Goal: Transaction & Acquisition: Purchase product/service

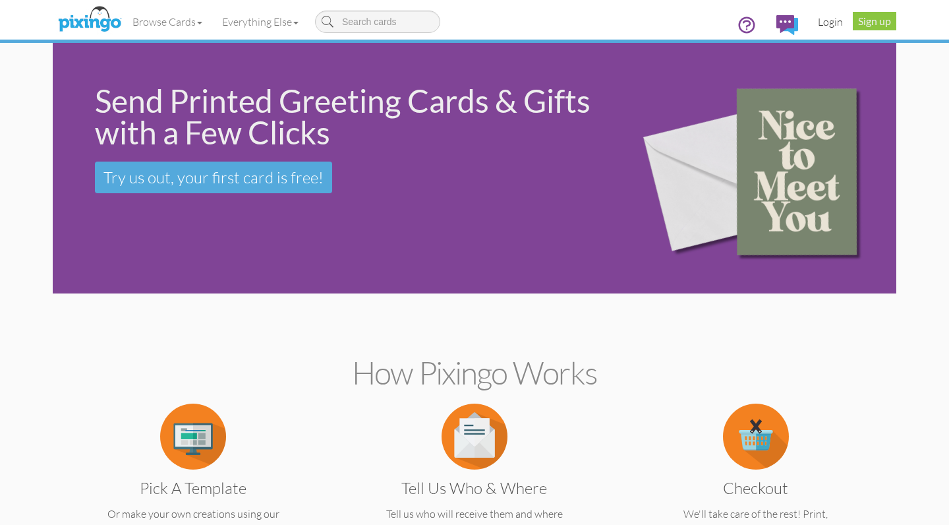
click at [826, 23] on link "Login" at bounding box center [830, 21] width 45 height 33
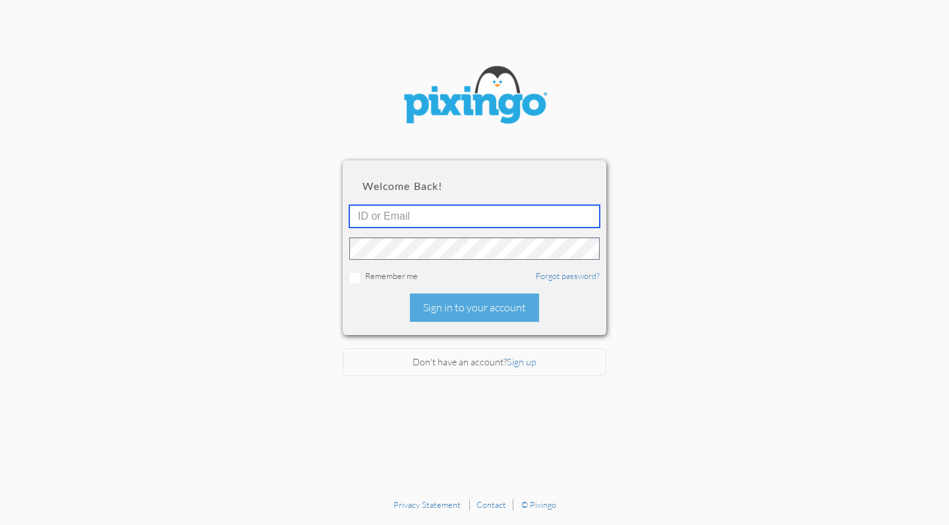
type input "[PERSON_NAME][EMAIL_ADDRESS][DOMAIN_NAME]"
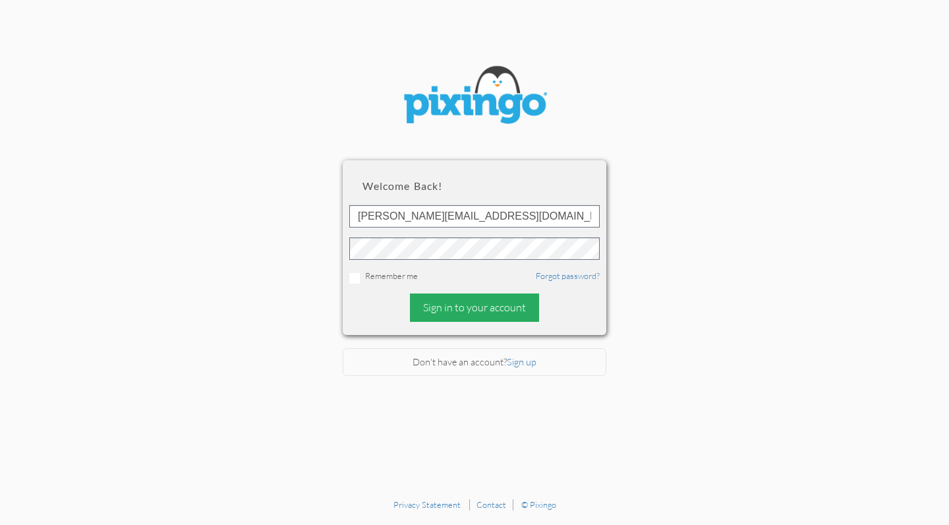
click at [460, 302] on div "Sign in to your account" at bounding box center [474, 307] width 129 height 28
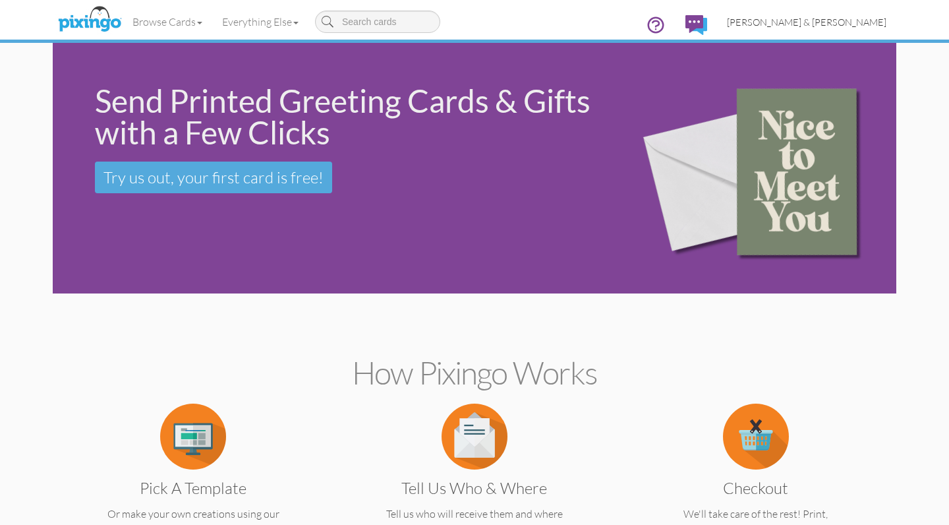
click at [821, 19] on span "[PERSON_NAME] & [PERSON_NAME]" at bounding box center [806, 21] width 159 height 11
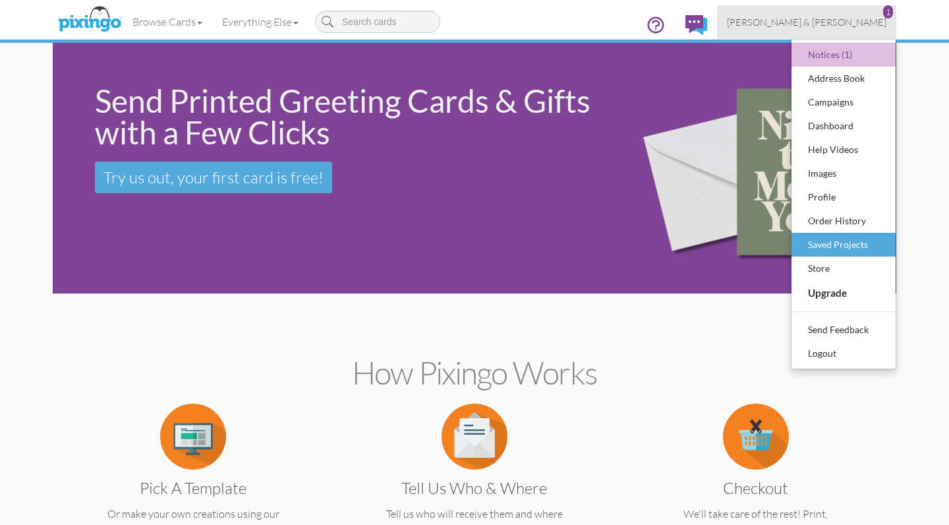
click at [822, 240] on div "Saved Projects" at bounding box center [844, 245] width 78 height 20
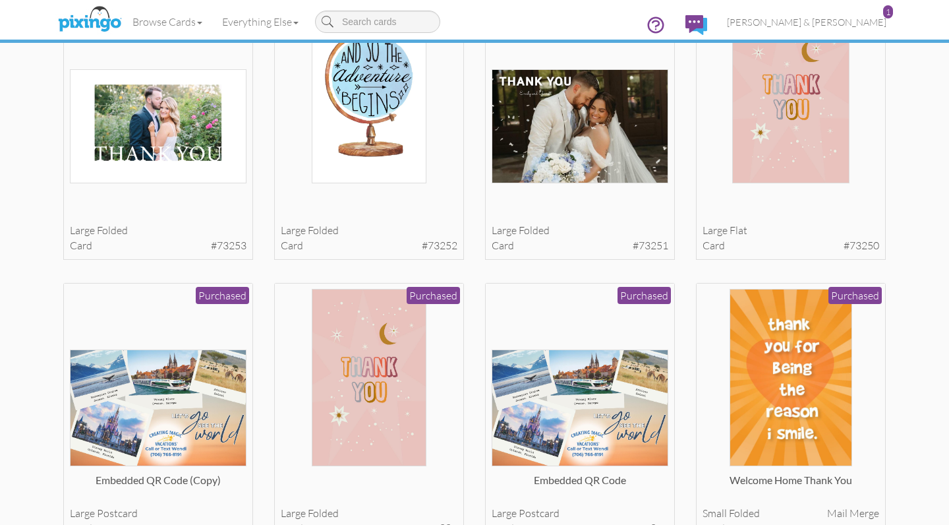
scroll to position [1138, 0]
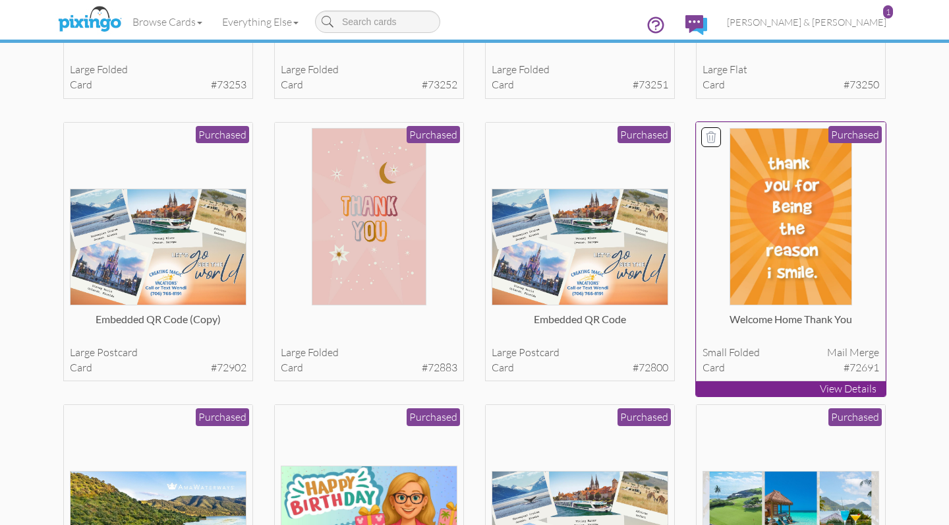
click at [821, 249] on img at bounding box center [791, 216] width 122 height 177
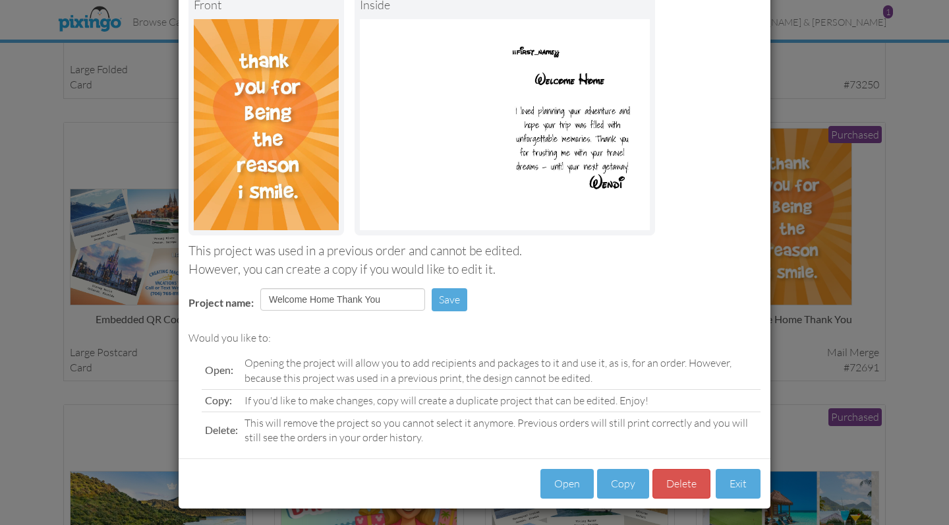
scroll to position [88, 0]
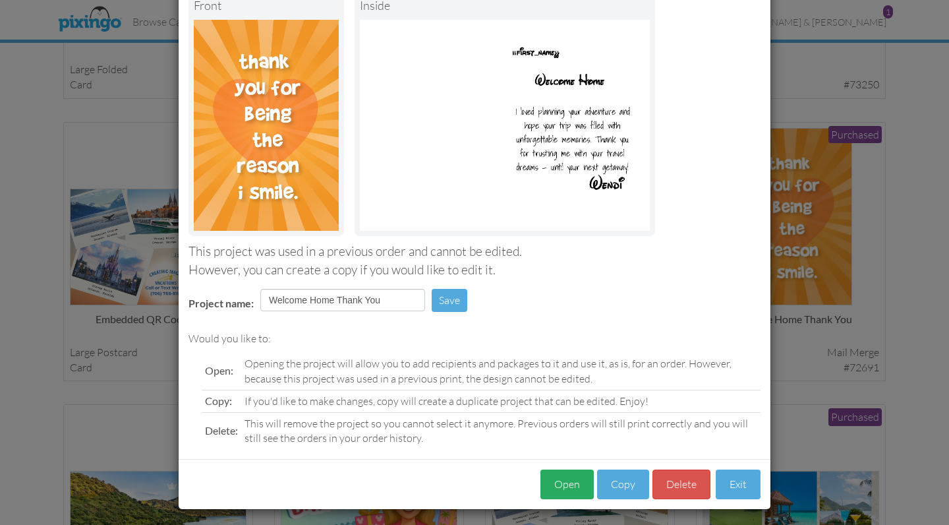
click at [566, 482] on button "Open" at bounding box center [566, 484] width 53 height 30
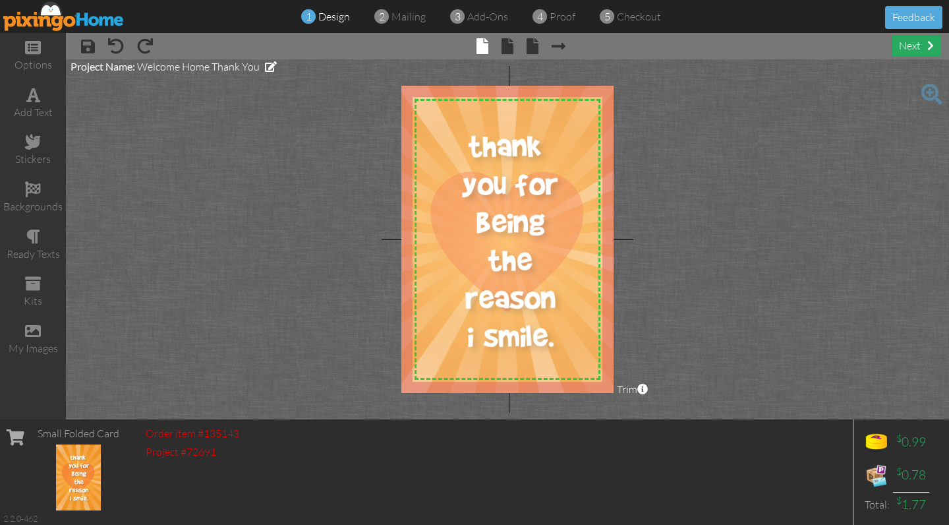
click at [917, 49] on div "next" at bounding box center [916, 46] width 48 height 22
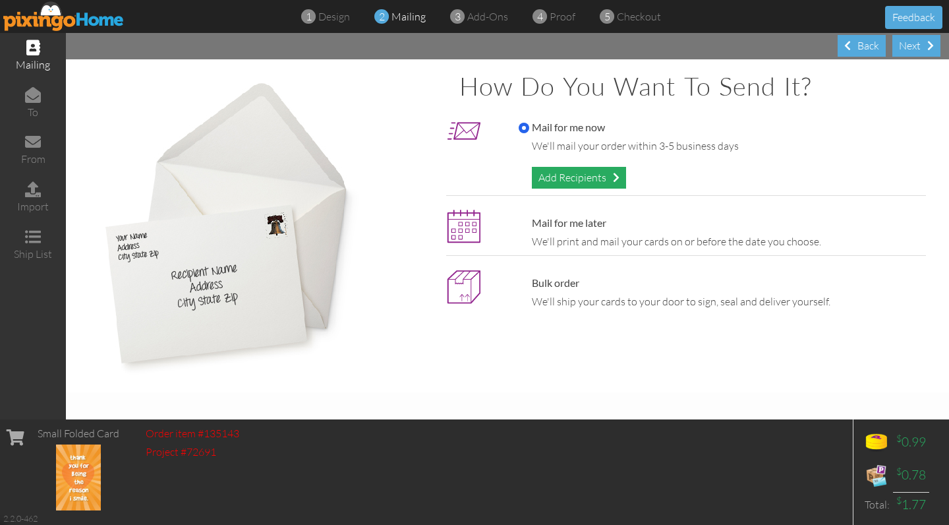
click at [589, 171] on div "Add Recipients" at bounding box center [579, 178] width 94 height 22
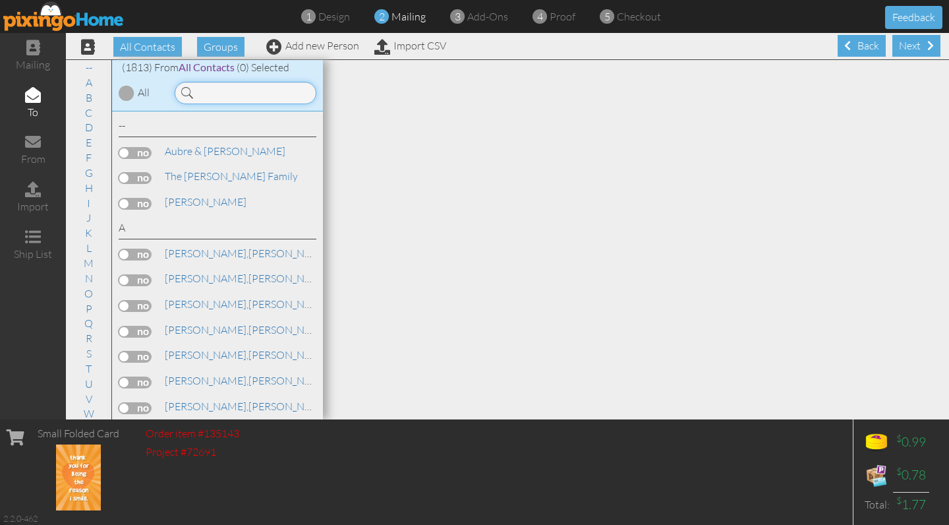
click at [266, 96] on input at bounding box center [246, 93] width 142 height 22
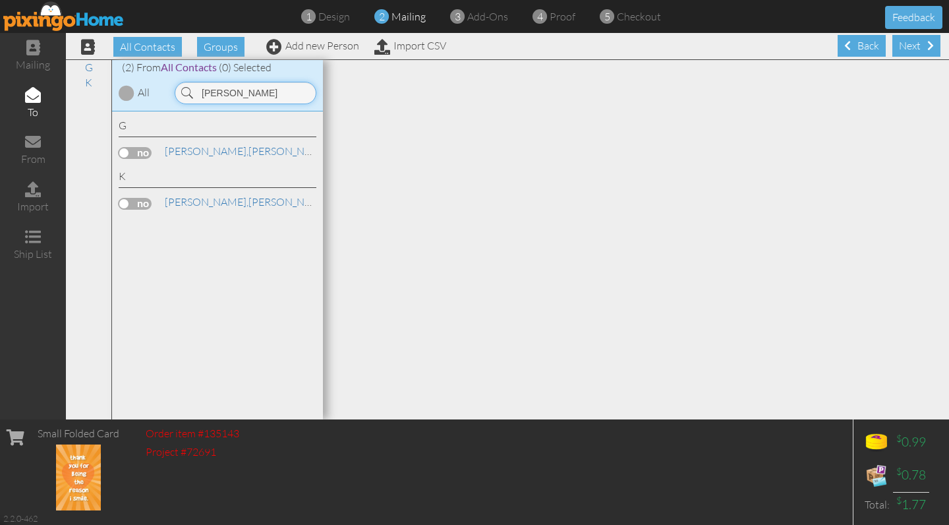
type input "[PERSON_NAME]"
click at [134, 154] on label at bounding box center [135, 153] width 33 height 12
click at [0, 0] on input "checkbox" at bounding box center [0, 0] width 0 height 0
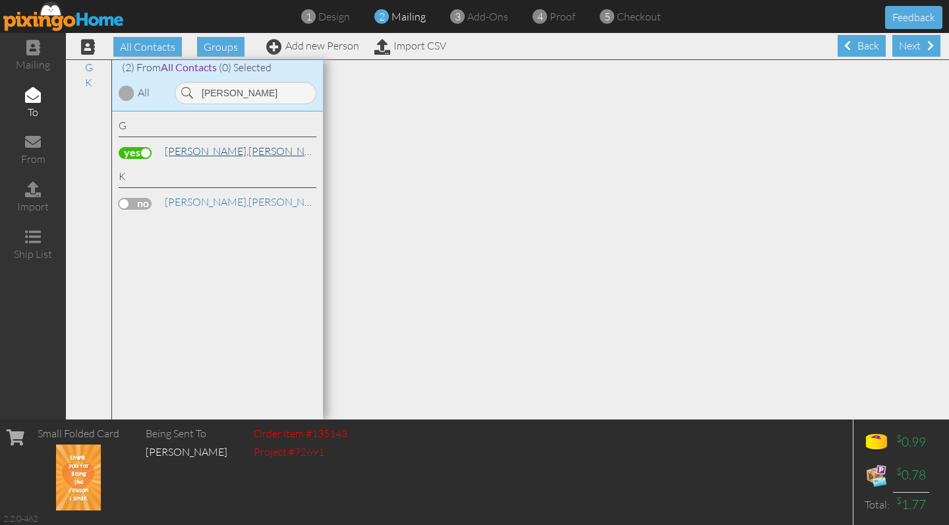
click at [196, 148] on link "[PERSON_NAME]" at bounding box center [247, 151] width 168 height 16
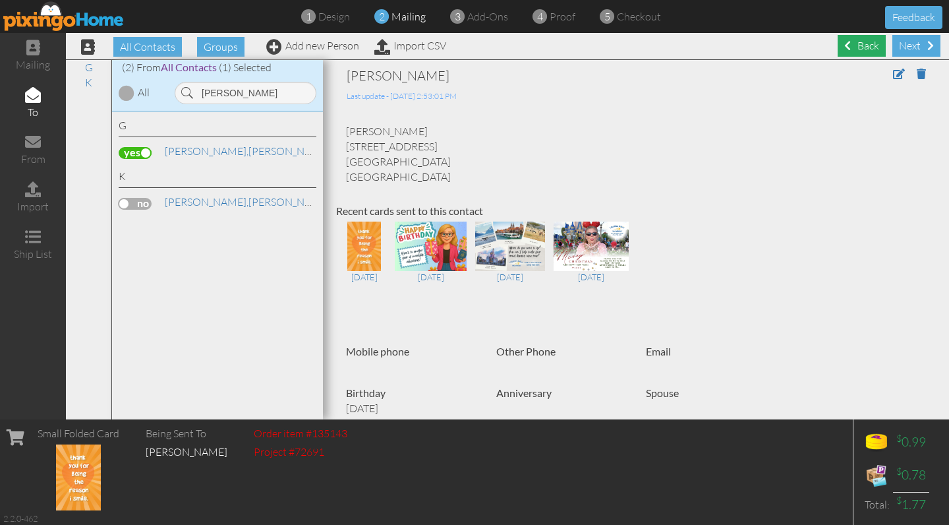
click at [860, 47] on div "Back" at bounding box center [862, 46] width 48 height 22
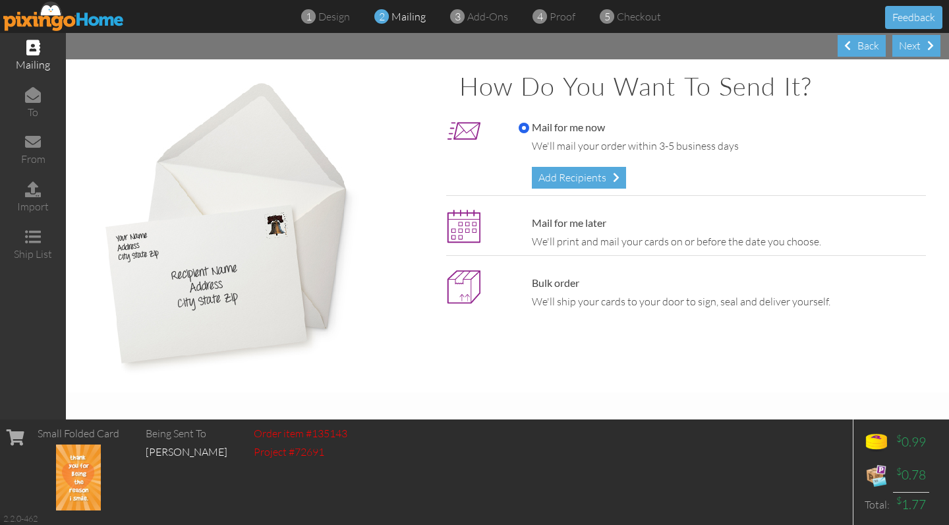
click at [860, 47] on div "Back" at bounding box center [862, 46] width 48 height 22
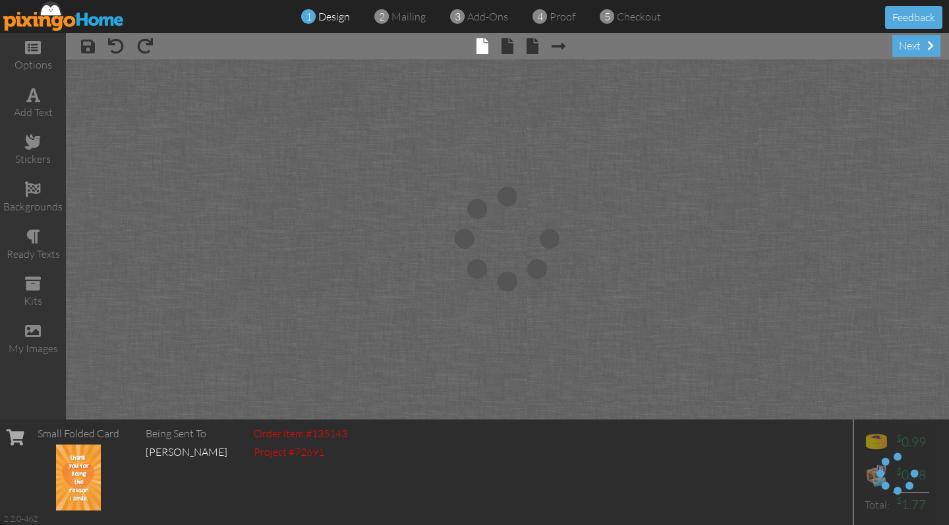
click at [860, 47] on div "× save × undo × redo × front × inside × back × Next page next" at bounding box center [507, 46] width 883 height 26
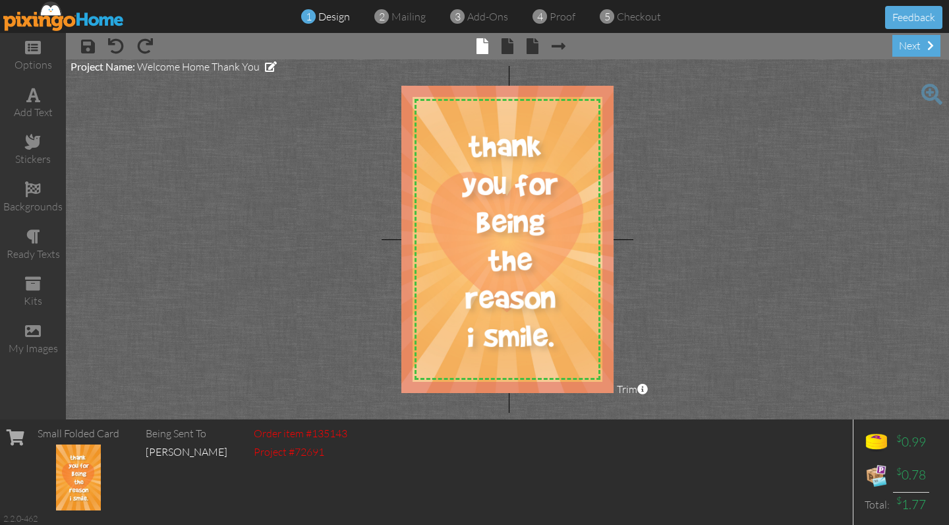
click at [106, 24] on img at bounding box center [63, 16] width 121 height 30
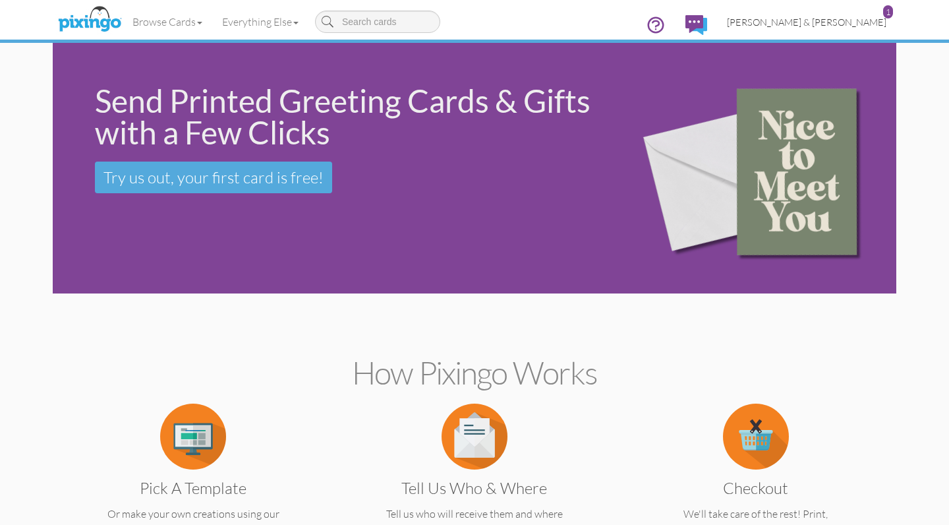
click at [829, 22] on span "[PERSON_NAME] & [PERSON_NAME]" at bounding box center [806, 21] width 159 height 11
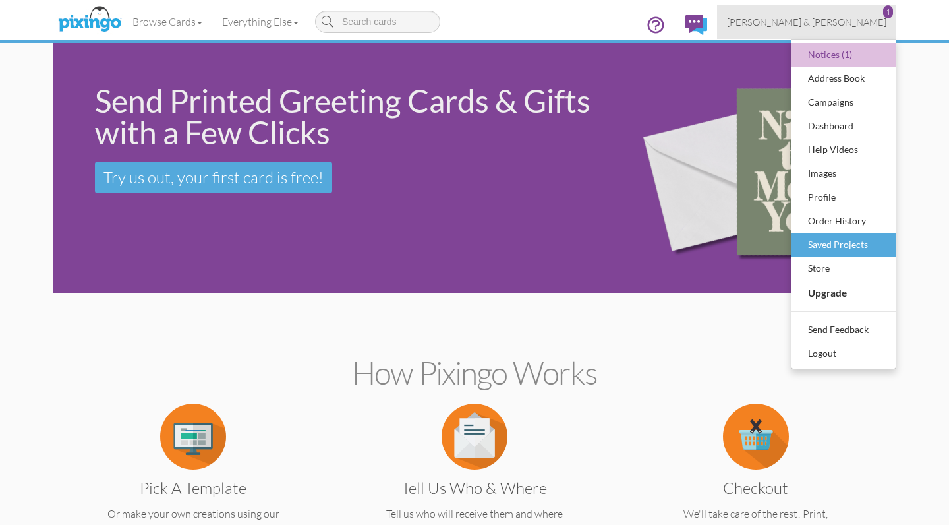
click at [824, 240] on div "Saved Projects" at bounding box center [844, 245] width 78 height 20
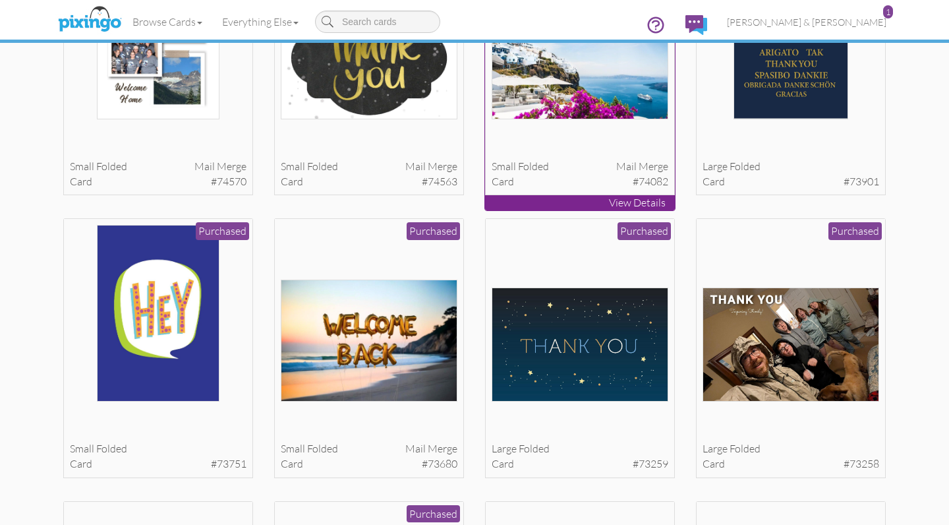
scroll to position [248, 0]
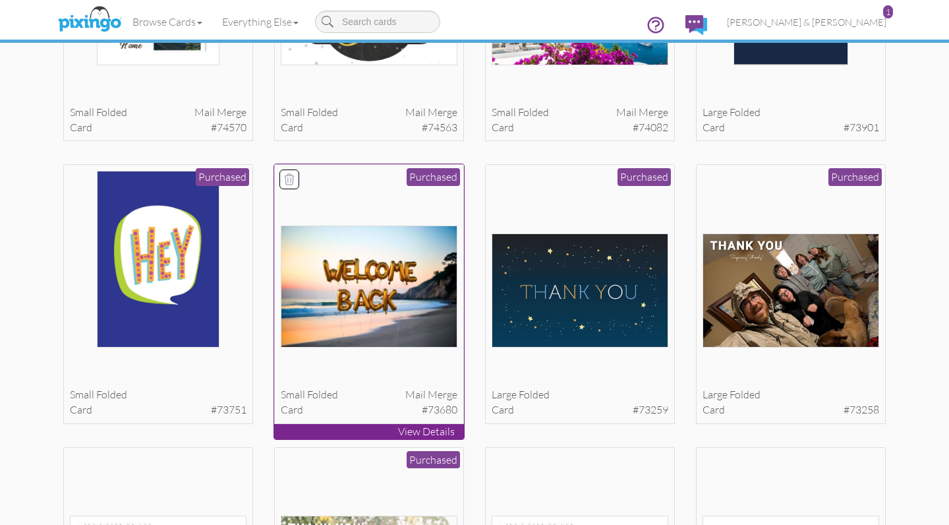
click at [385, 256] on img at bounding box center [369, 286] width 177 height 122
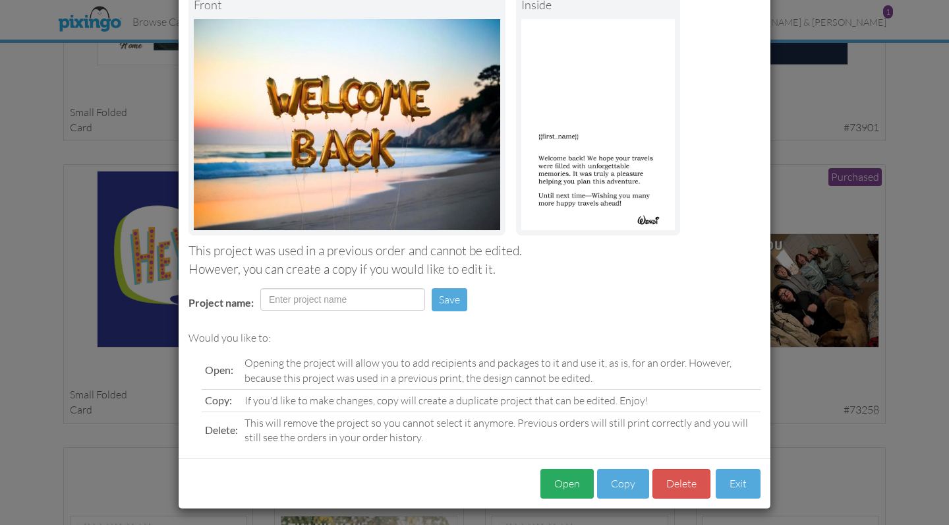
scroll to position [88, 0]
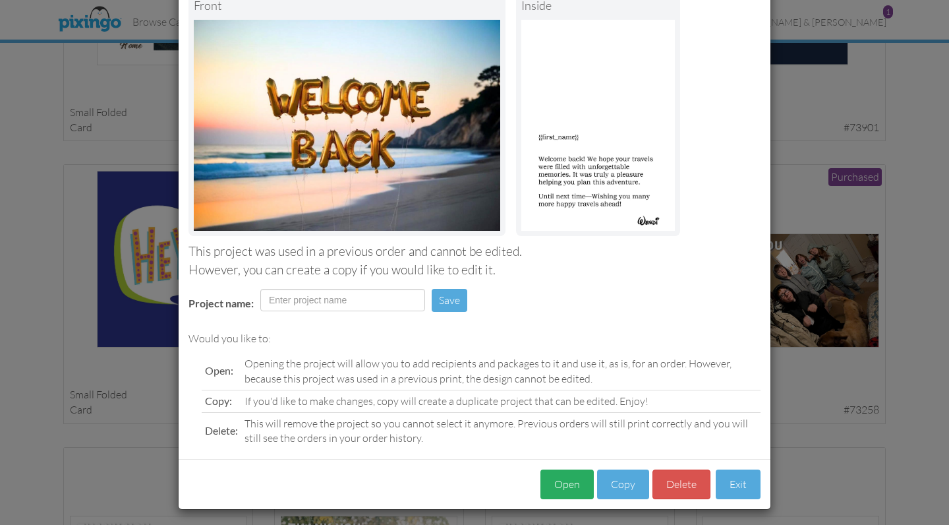
click at [574, 479] on button "Open" at bounding box center [566, 484] width 53 height 30
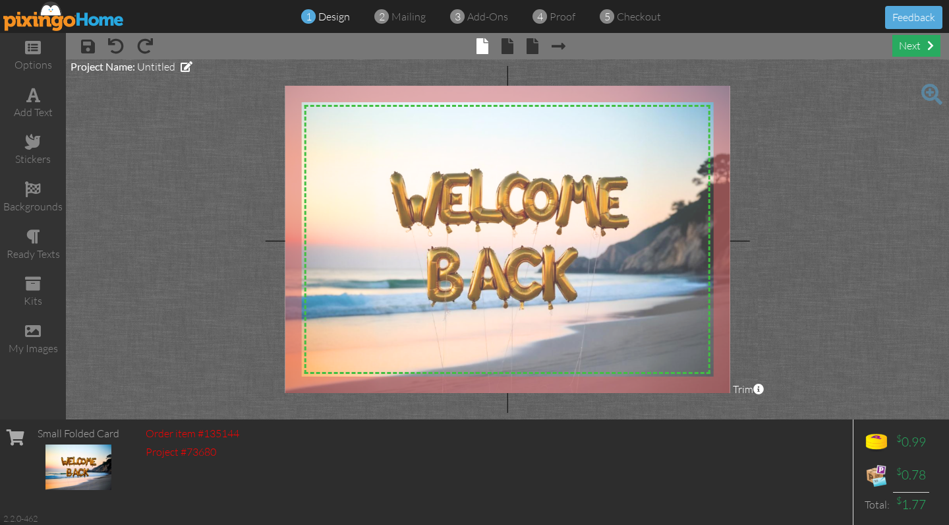
click at [917, 42] on div "next" at bounding box center [916, 46] width 48 height 22
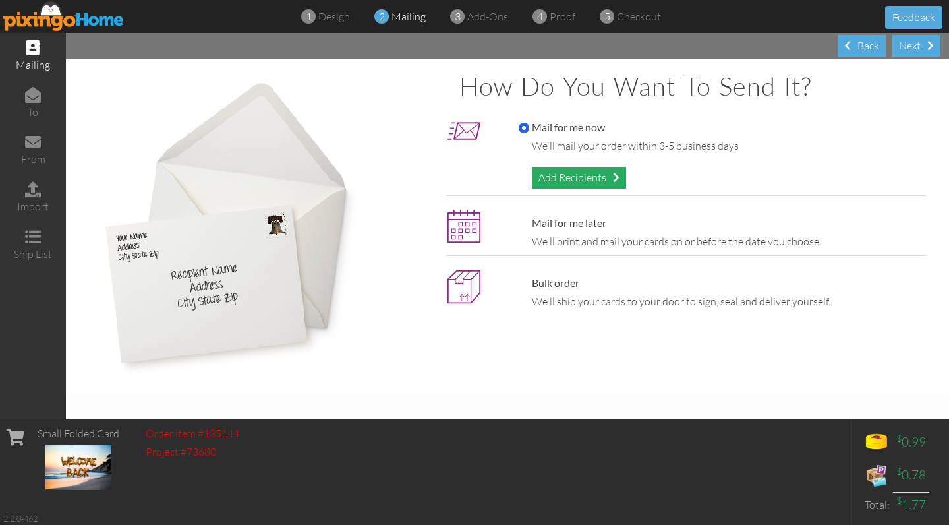
click at [556, 175] on div "Add Recipients" at bounding box center [579, 178] width 94 height 22
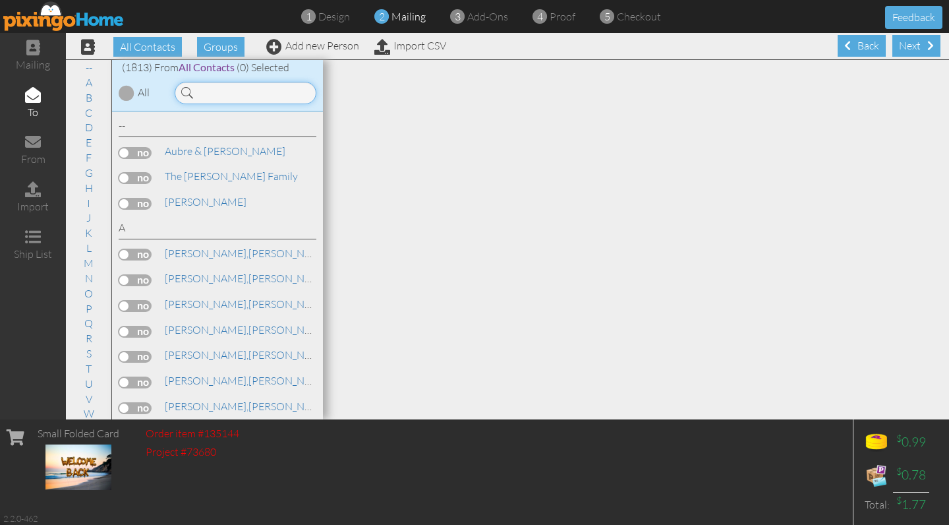
click at [278, 95] on input at bounding box center [246, 93] width 142 height 22
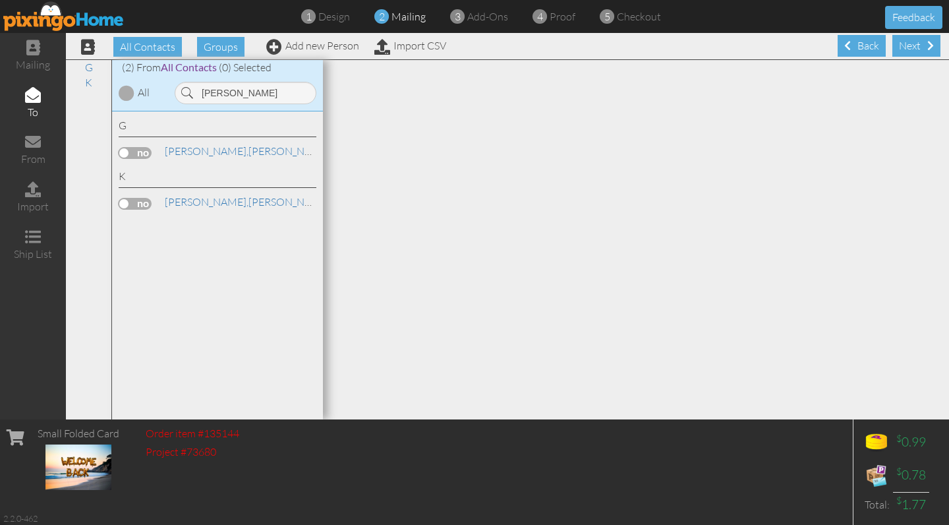
click at [141, 147] on label at bounding box center [135, 153] width 33 height 12
click at [0, 0] on input "checkbox" at bounding box center [0, 0] width 0 height 0
click at [198, 149] on link "[PERSON_NAME]" at bounding box center [247, 151] width 168 height 16
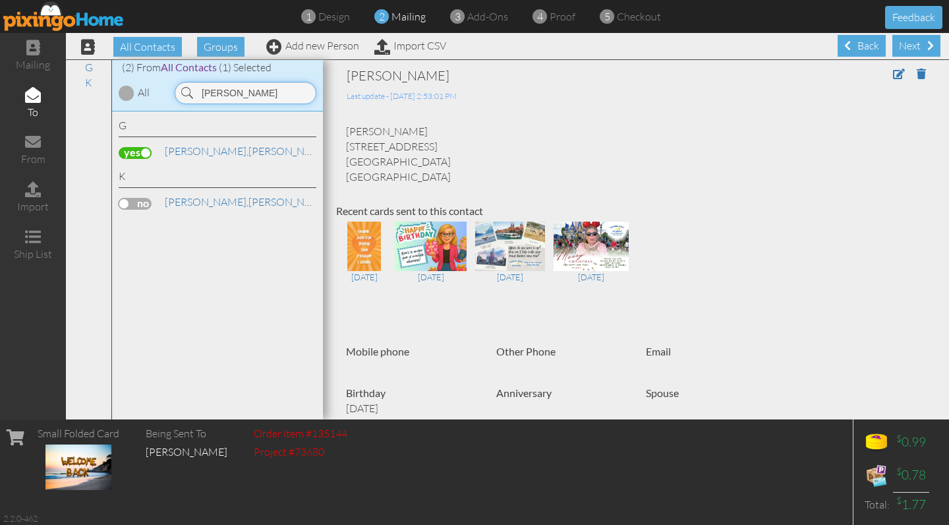
click at [242, 94] on input "[PERSON_NAME]" at bounding box center [246, 93] width 142 height 22
type input "[PERSON_NAME]"
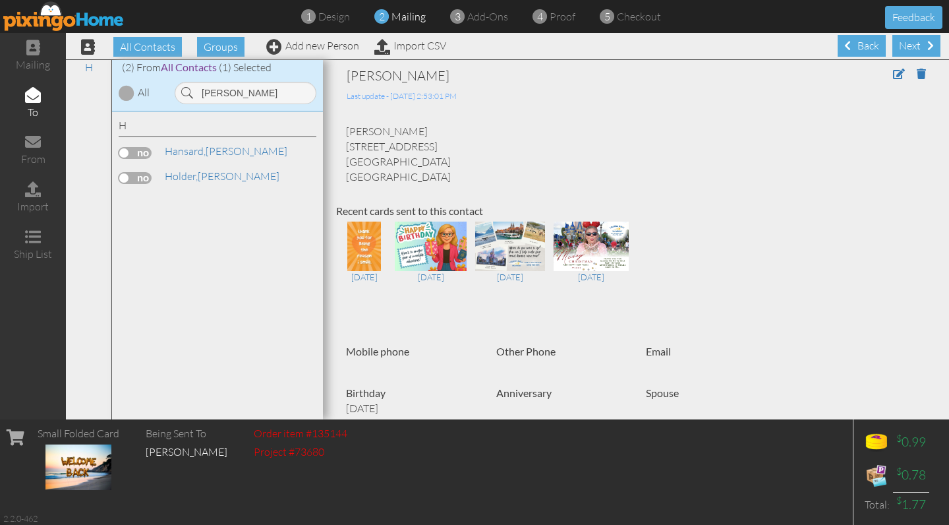
click at [144, 172] on label at bounding box center [135, 178] width 33 height 12
click at [0, 0] on input "checkbox" at bounding box center [0, 0] width 0 height 0
click at [188, 171] on span "Holder," at bounding box center [181, 175] width 33 height 13
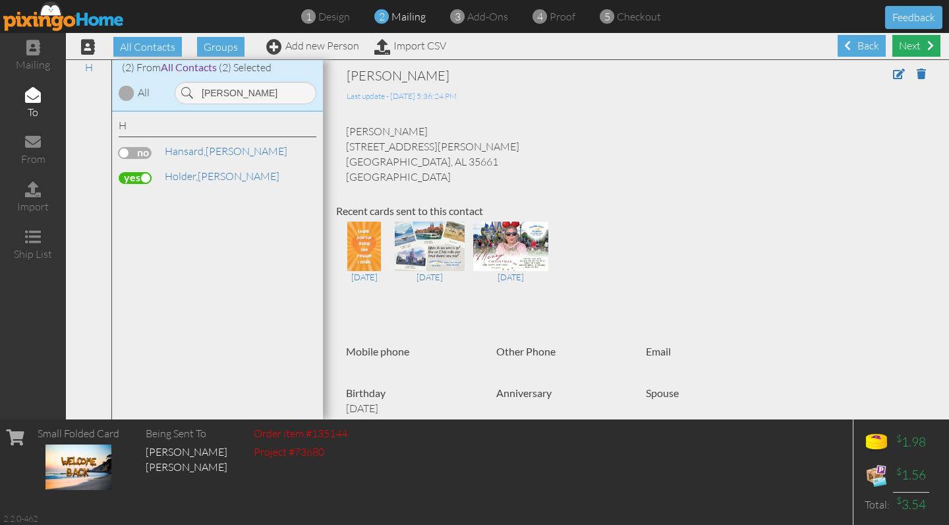
click at [915, 43] on div "Next" at bounding box center [916, 46] width 48 height 22
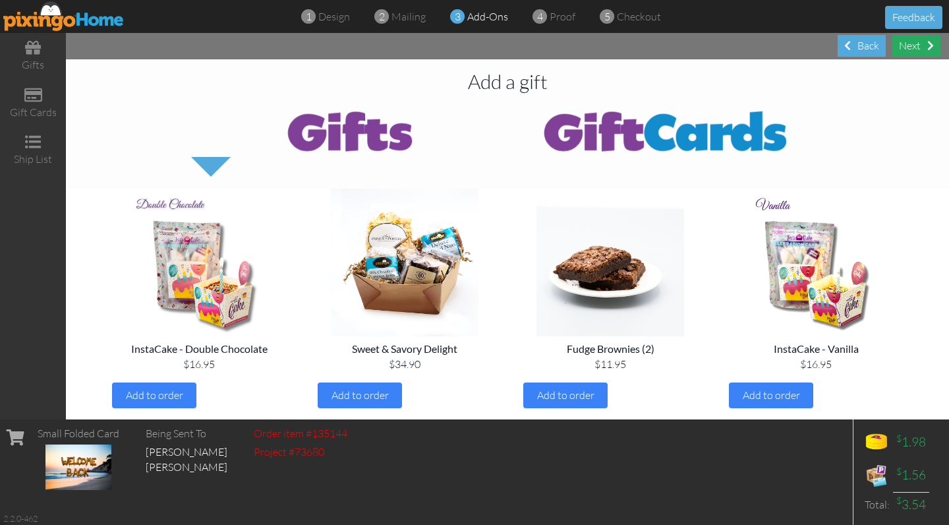
click at [917, 51] on div "Next" at bounding box center [916, 46] width 48 height 22
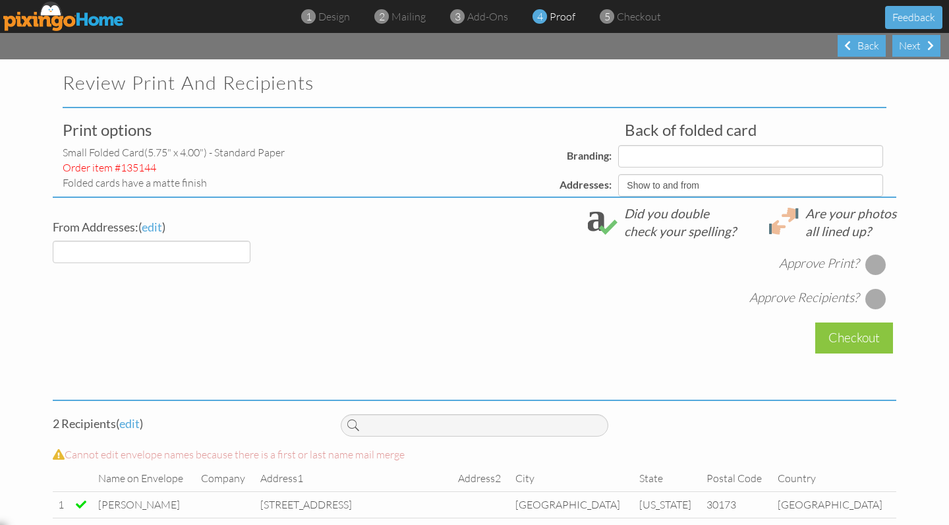
select select "object:13451"
select select "object:13449"
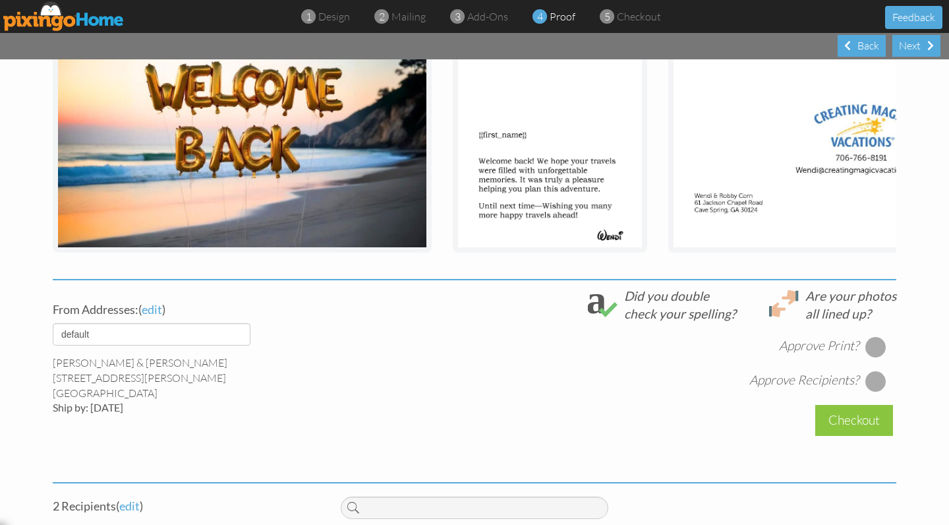
scroll to position [271, 0]
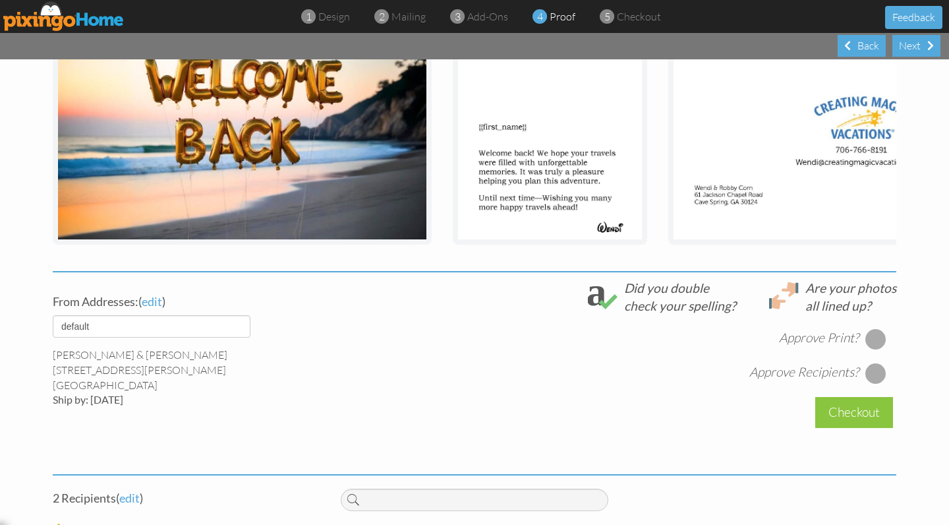
click at [877, 337] on div at bounding box center [875, 338] width 21 height 21
click at [875, 337] on div at bounding box center [875, 338] width 21 height 21
click at [876, 372] on div at bounding box center [875, 372] width 21 height 21
click at [851, 416] on div "Checkout" at bounding box center [854, 412] width 78 height 31
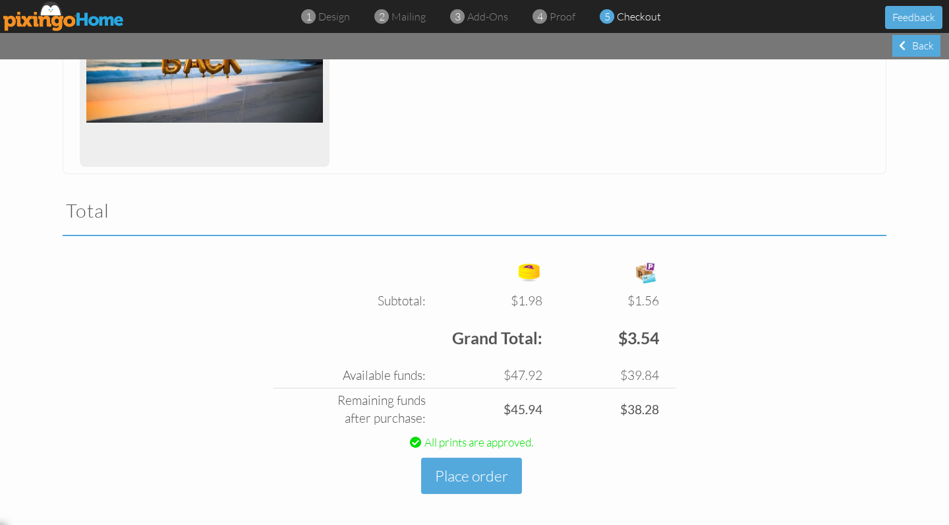
scroll to position [306, 0]
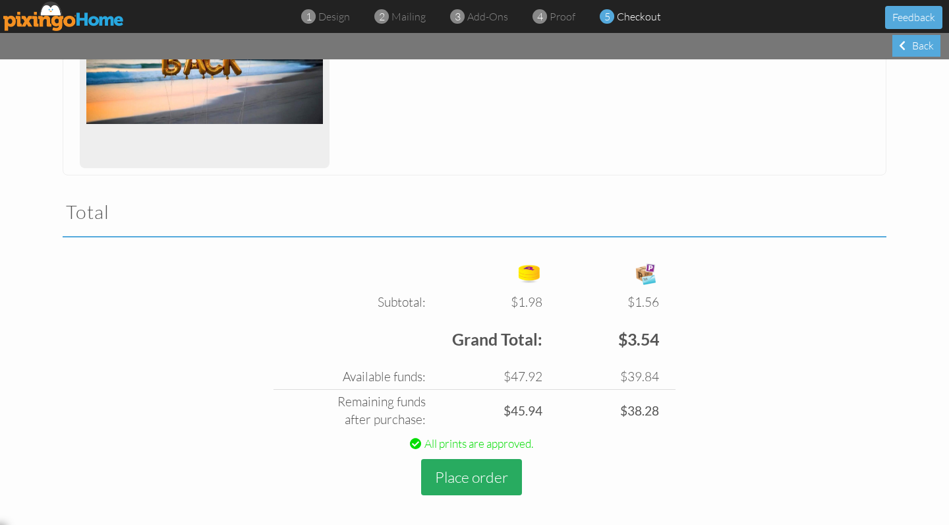
click at [493, 465] on button "Place order" at bounding box center [471, 477] width 101 height 36
